Goal: Transaction & Acquisition: Purchase product/service

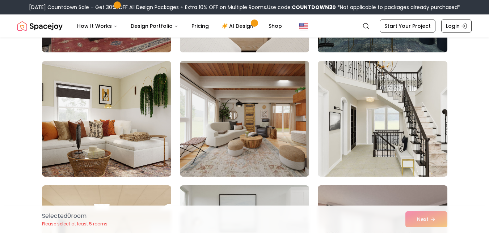
scroll to position [679, 0]
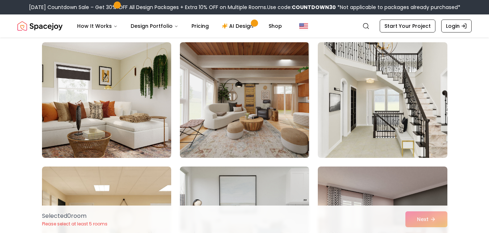
click at [213, 116] on img at bounding box center [245, 100] width 136 height 122
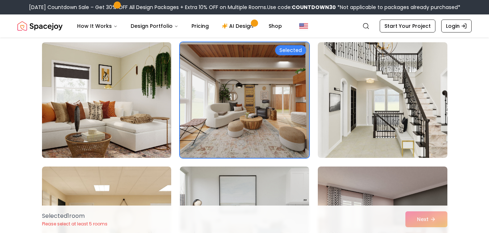
click at [143, 114] on img at bounding box center [107, 100] width 136 height 122
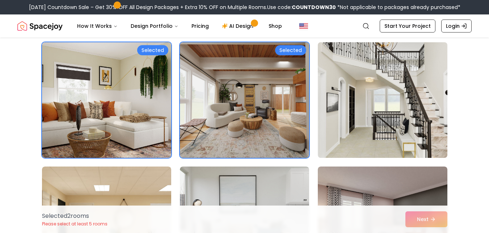
click at [435, 98] on img at bounding box center [383, 100] width 136 height 122
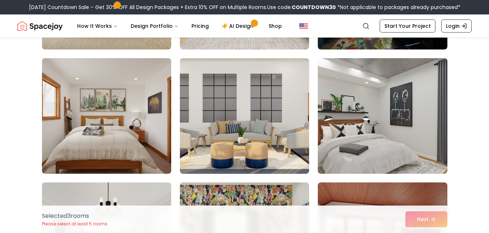
scroll to position [1061, 0]
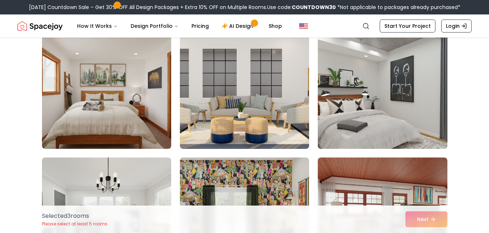
click at [404, 116] on img at bounding box center [383, 91] width 136 height 122
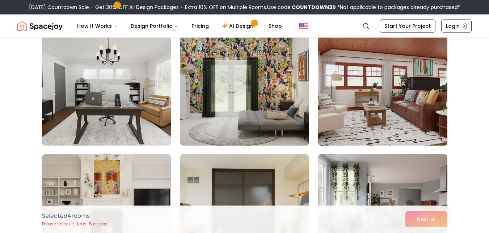
scroll to position [1169, 0]
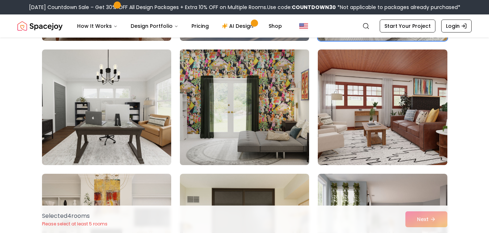
click at [265, 130] on img at bounding box center [245, 108] width 136 height 122
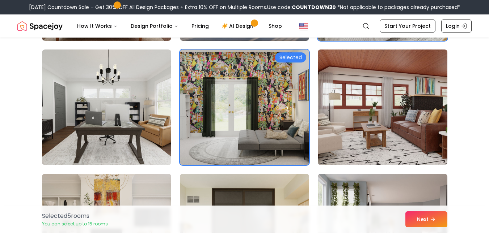
click at [403, 122] on img at bounding box center [383, 108] width 136 height 122
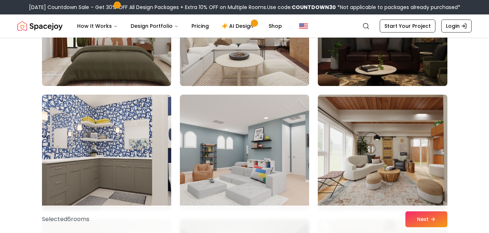
scroll to position [1631, 0]
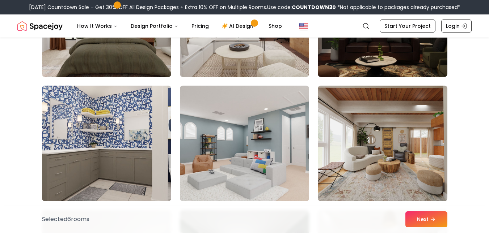
click at [140, 54] on img at bounding box center [107, 19] width 136 height 122
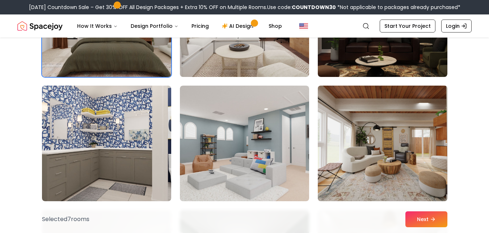
click at [387, 141] on img at bounding box center [383, 144] width 136 height 122
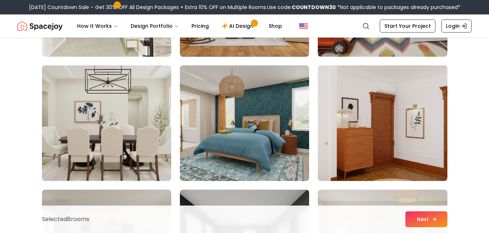
click at [435, 224] on button "Next" at bounding box center [426, 220] width 42 height 16
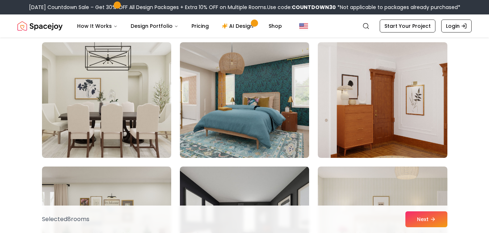
scroll to position [2149, 0]
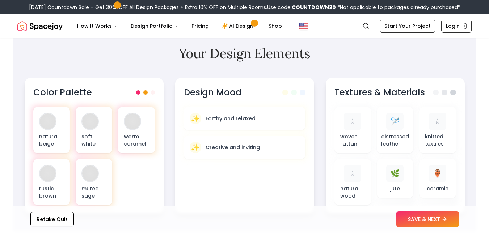
scroll to position [225, 0]
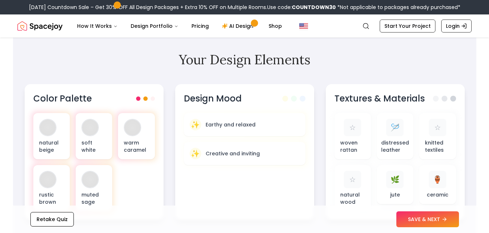
click at [393, 29] on link "Start Your Project" at bounding box center [408, 26] width 56 height 13
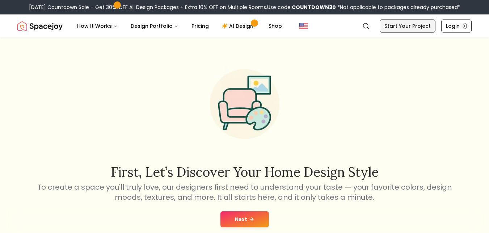
click at [393, 29] on link "Start Your Project" at bounding box center [408, 26] width 56 height 13
click at [252, 217] on icon at bounding box center [252, 220] width 6 height 6
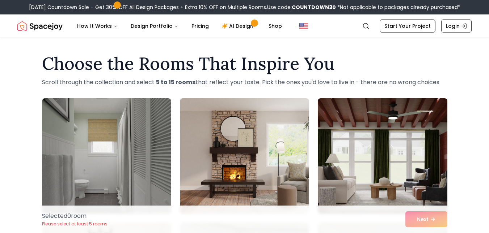
click at [403, 133] on img at bounding box center [383, 157] width 136 height 122
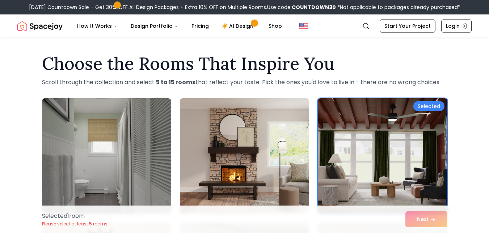
click at [238, 146] on img at bounding box center [245, 157] width 136 height 122
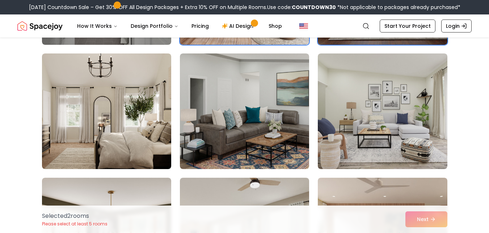
scroll to position [173, 0]
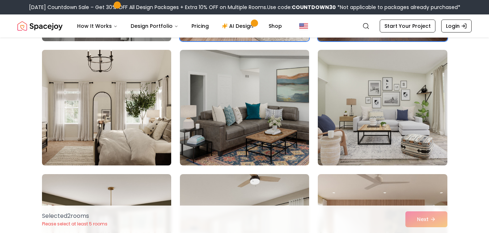
click at [147, 119] on img at bounding box center [107, 108] width 136 height 122
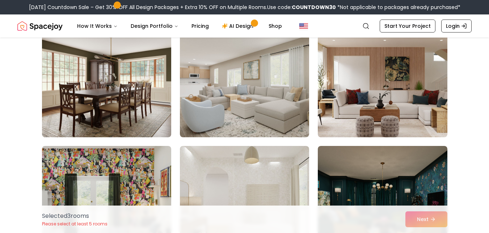
scroll to position [328, 0]
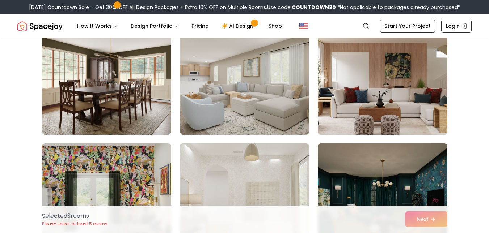
click at [399, 114] on img at bounding box center [383, 77] width 136 height 122
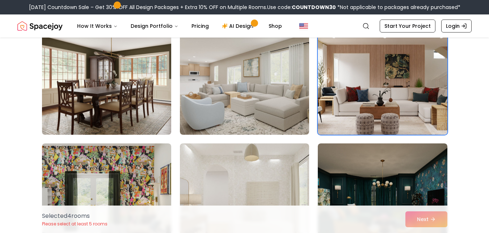
click at [113, 109] on img at bounding box center [107, 77] width 136 height 122
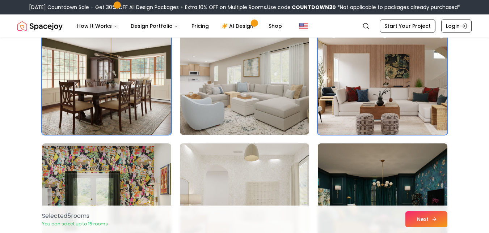
click at [423, 220] on button "Next" at bounding box center [426, 220] width 42 height 16
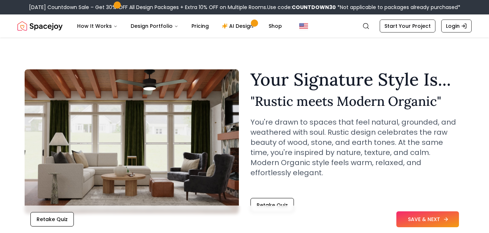
click at [441, 222] on button "SAVE & NEXT" at bounding box center [427, 220] width 63 height 16
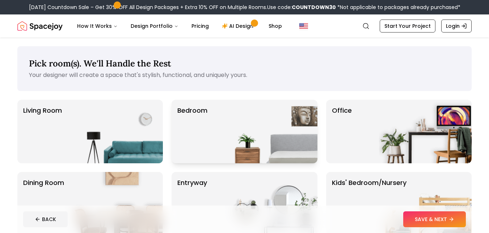
click at [275, 140] on img at bounding box center [271, 132] width 93 height 64
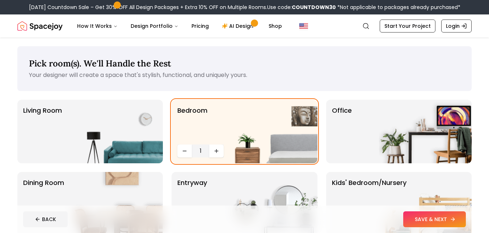
click at [419, 218] on button "SAVE & NEXT" at bounding box center [434, 220] width 63 height 16
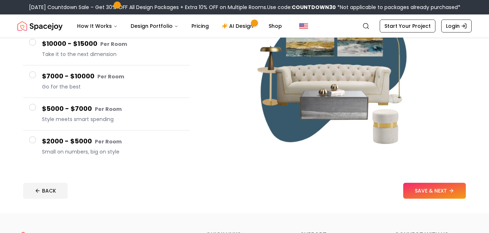
scroll to position [117, 0]
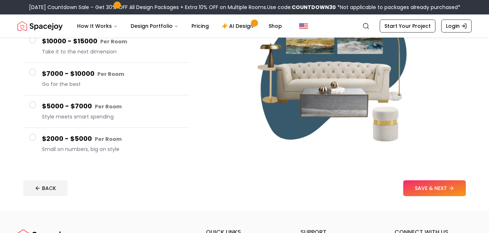
click at [92, 144] on h4 "$2000 - $5000 Per Room" at bounding box center [113, 139] width 142 height 10
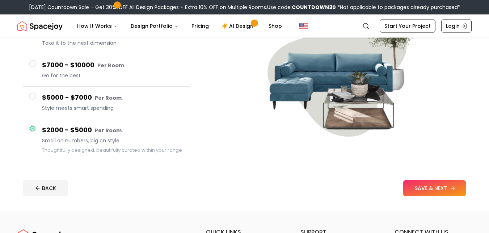
click at [439, 184] on button "SAVE & NEXT" at bounding box center [434, 189] width 63 height 16
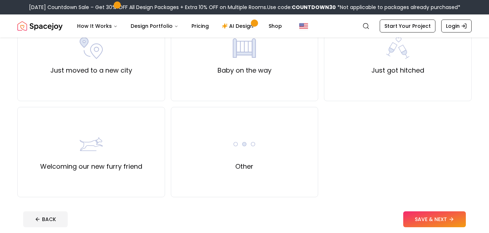
scroll to position [297, 0]
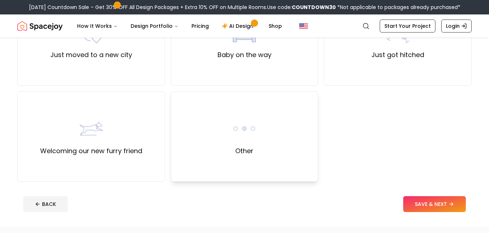
click at [293, 145] on div "Other" at bounding box center [245, 137] width 148 height 90
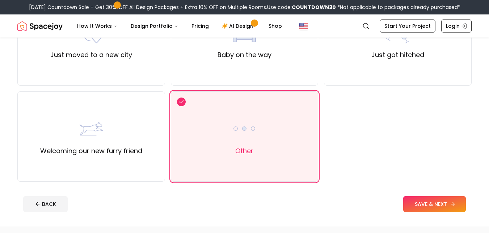
click at [415, 206] on button "SAVE & NEXT" at bounding box center [434, 205] width 63 height 16
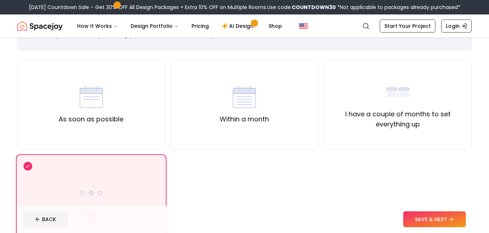
scroll to position [60, 0]
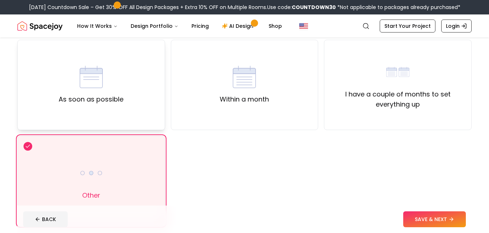
click at [104, 94] on label "As soon as possible" at bounding box center [91, 99] width 65 height 10
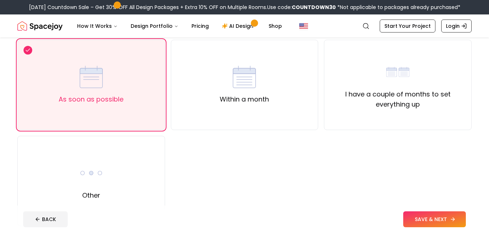
click at [433, 214] on button "SAVE & NEXT" at bounding box center [434, 220] width 63 height 16
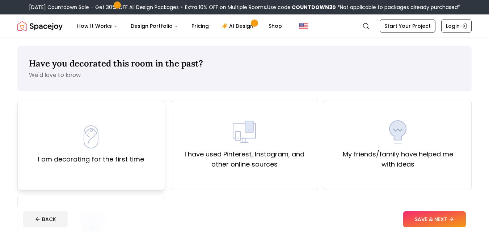
click at [86, 136] on img at bounding box center [91, 137] width 23 height 23
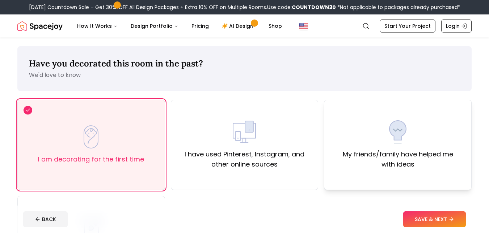
click at [412, 113] on div "My friends/family have helped me with ideas" at bounding box center [398, 145] width 148 height 90
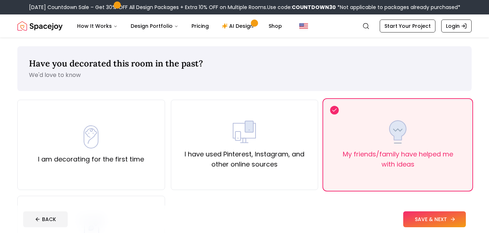
click at [431, 220] on button "SAVE & NEXT" at bounding box center [434, 220] width 63 height 16
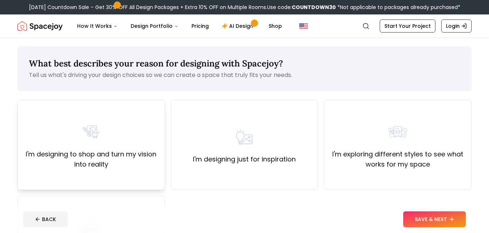
click at [107, 132] on div "I'm designing to shop and turn my vision into reality" at bounding box center [91, 145] width 135 height 49
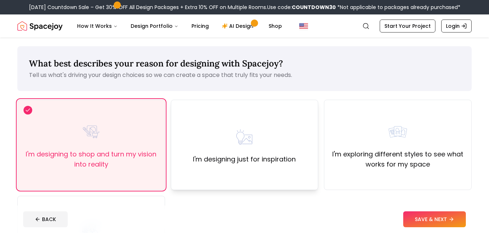
click at [211, 145] on div "I'm designing just for inspiration" at bounding box center [244, 145] width 103 height 39
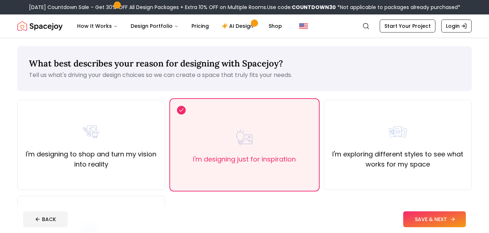
click at [420, 218] on button "SAVE & NEXT" at bounding box center [434, 220] width 63 height 16
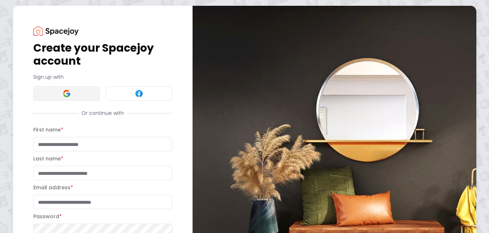
click at [77, 97] on button at bounding box center [66, 93] width 67 height 14
